Goal: Check status: Check status

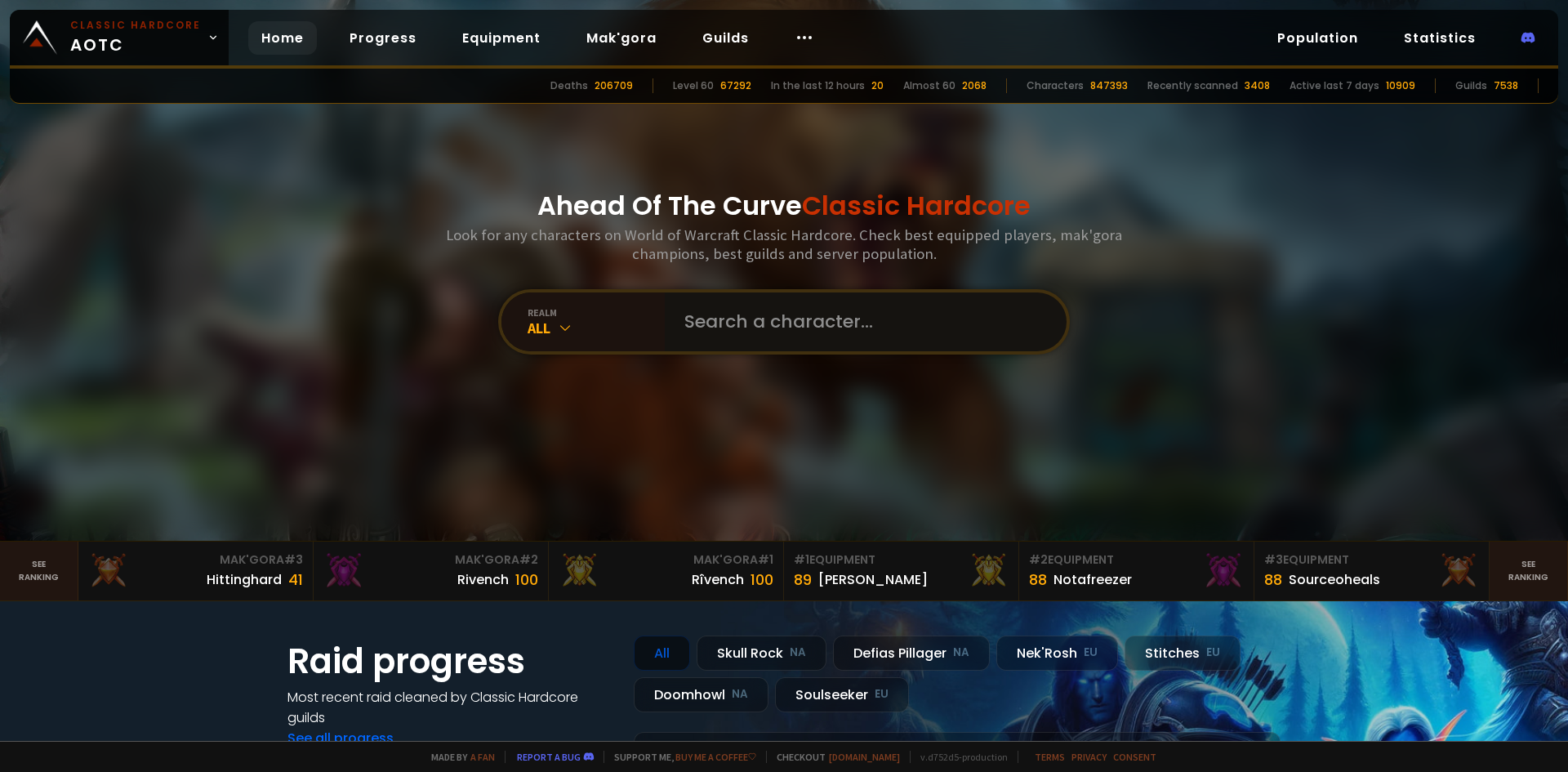
click at [789, 321] on input "text" at bounding box center [860, 322] width 372 height 59
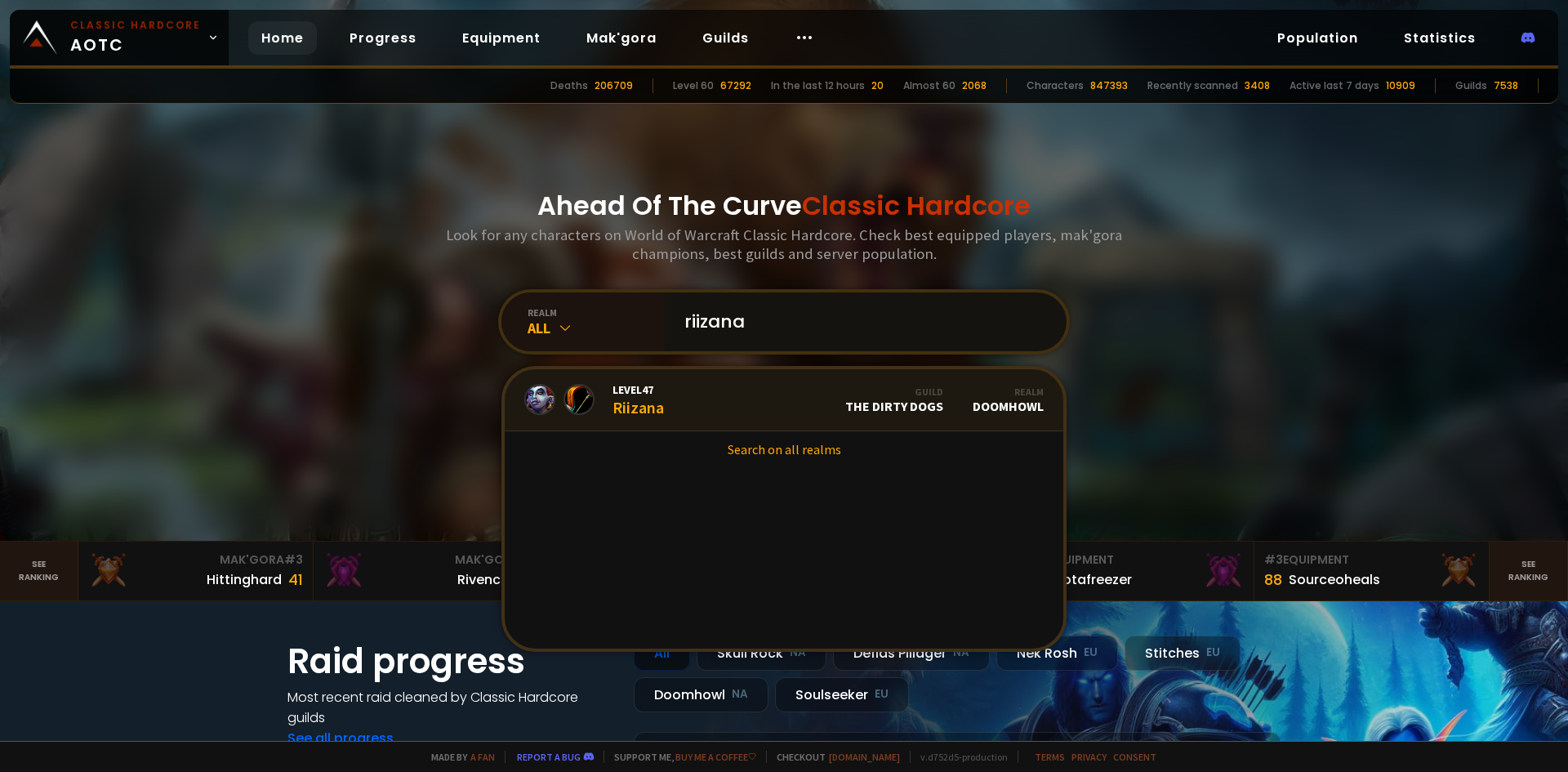
type input "riizana"
click at [712, 410] on link "Level 47 Riizana Guild The Dirty Dogs Realm Doomhowl" at bounding box center [784, 400] width 559 height 62
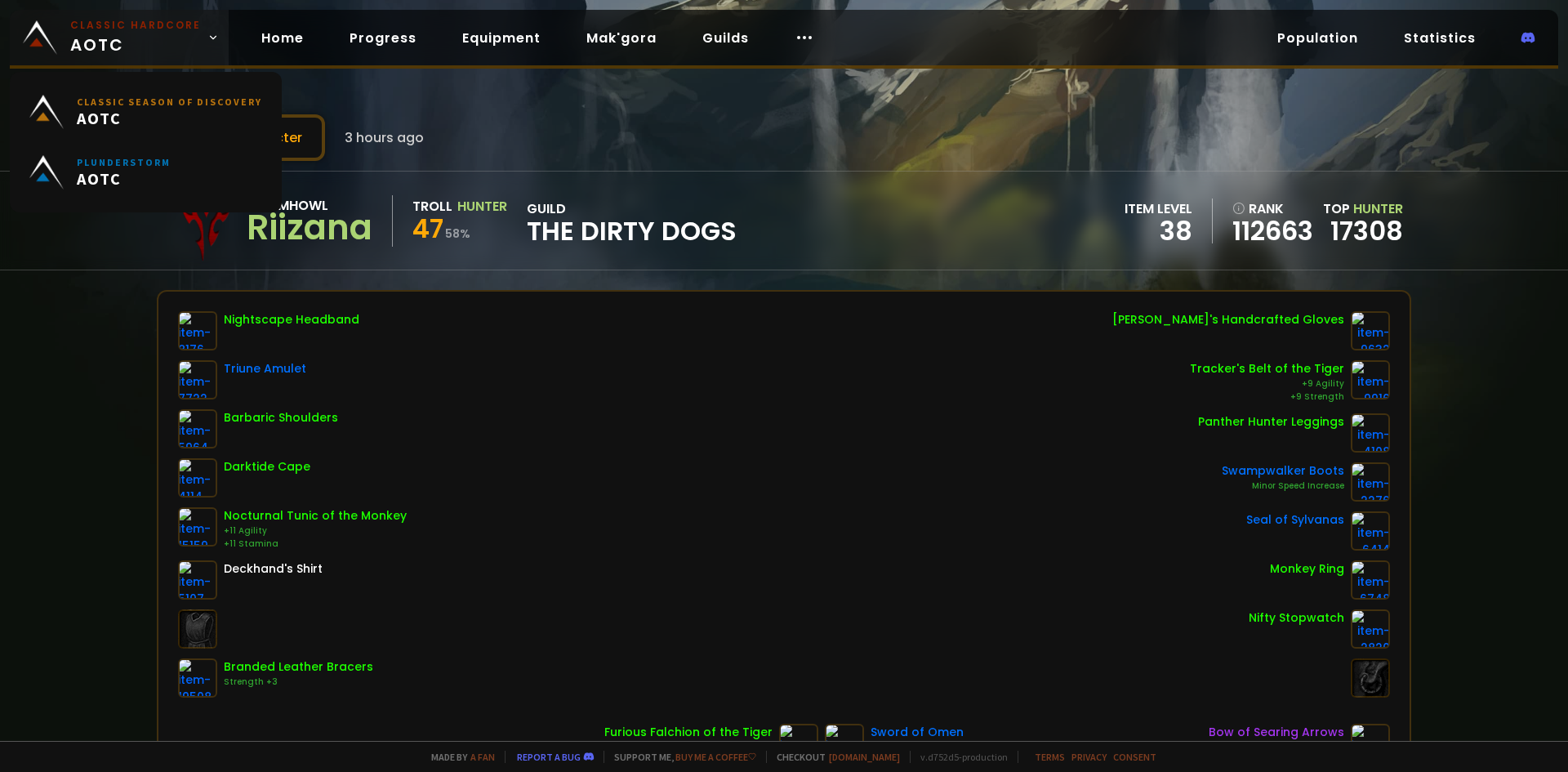
click at [151, 20] on small "Classic Hardcore" at bounding box center [135, 25] width 131 height 15
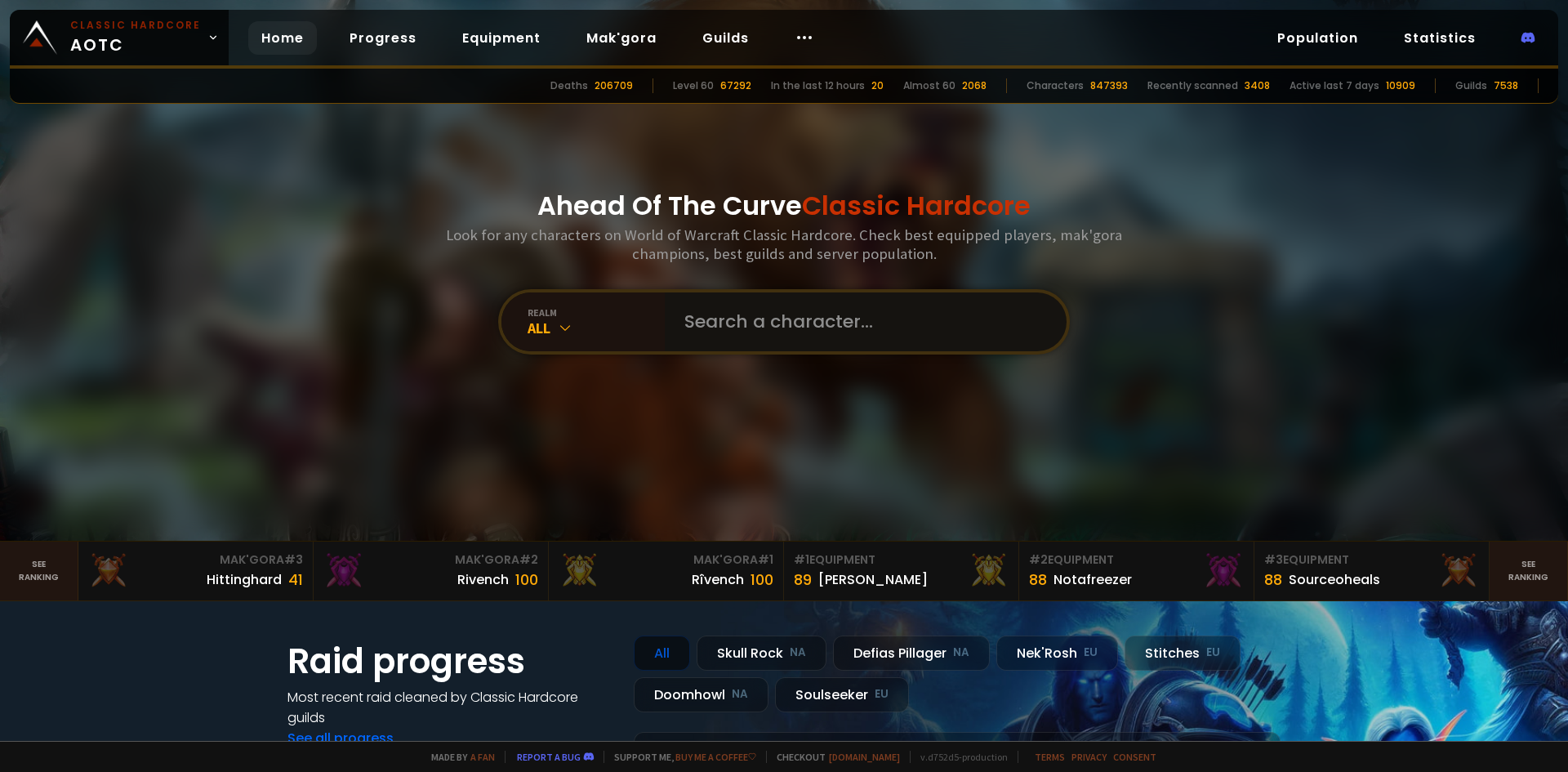
click at [897, 336] on input "text" at bounding box center [860, 322] width 372 height 59
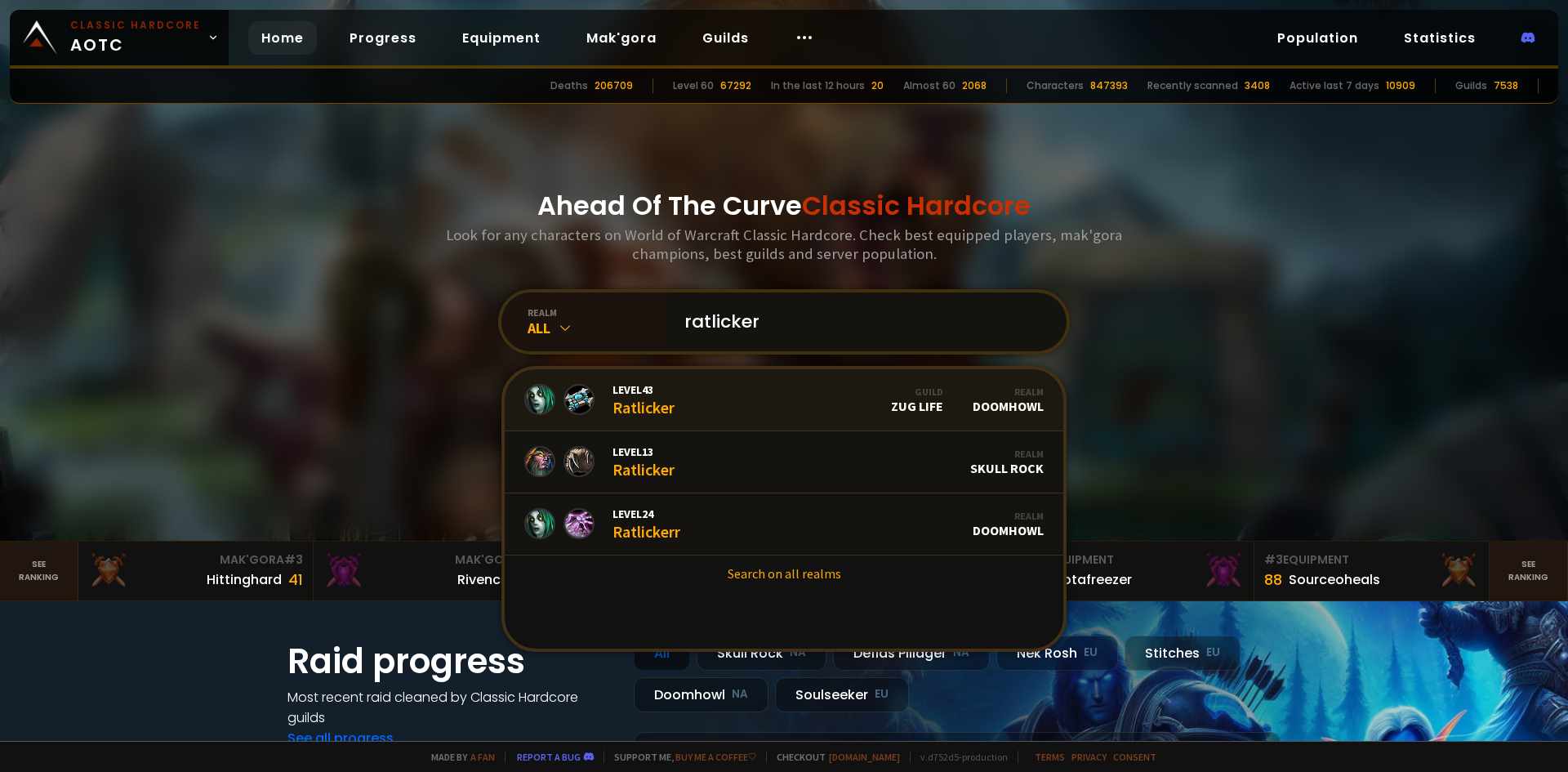
type input "ratlicker"
click at [789, 402] on link "Level 43 Ratlicker Guild Zug Life Realm Doomhowl" at bounding box center [784, 400] width 559 height 62
